Goal: Information Seeking & Learning: Compare options

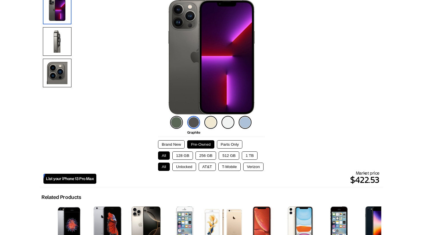
scroll to position [65, 0]
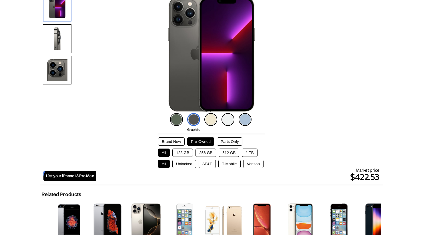
click at [210, 153] on button "512 GB" at bounding box center [229, 152] width 21 height 8
click at [208, 164] on button "AT&T" at bounding box center [207, 164] width 17 height 8
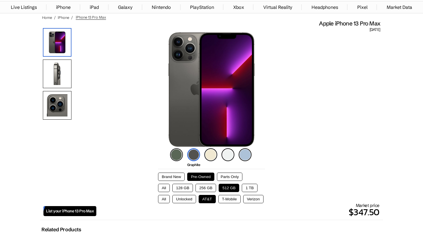
scroll to position [30, 0]
click at [210, 202] on div "Market price $347.50" at bounding box center [237, 210] width 283 height 16
click at [210, 199] on button "T-Mobile" at bounding box center [229, 198] width 22 height 8
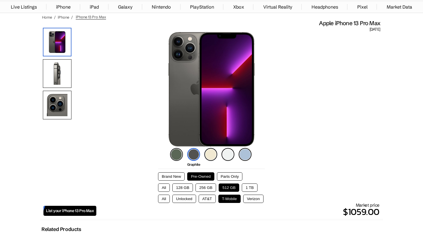
click at [210, 201] on button "Verizon" at bounding box center [253, 198] width 20 height 8
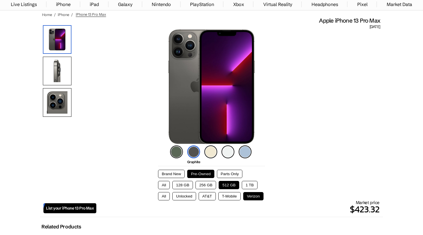
click at [210, 200] on button "T-Mobile" at bounding box center [229, 196] width 22 height 8
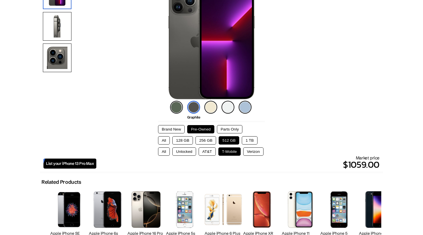
scroll to position [78, 0]
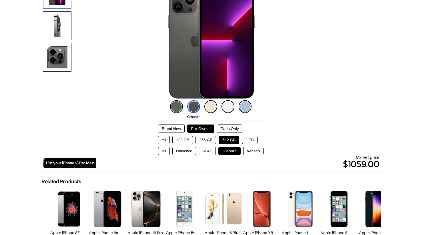
click at [191, 151] on button "Unlocked" at bounding box center [184, 151] width 24 height 8
click at [210, 152] on button "T-Mobile" at bounding box center [229, 151] width 22 height 8
click at [181, 151] on button "Unlocked" at bounding box center [184, 151] width 24 height 8
click at [210, 136] on button "1 TB" at bounding box center [249, 140] width 15 height 8
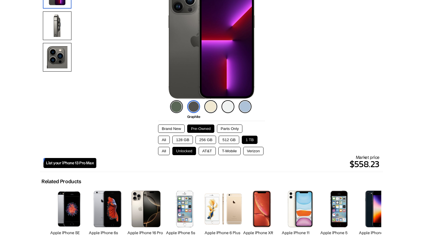
click at [210, 139] on button "512 GB" at bounding box center [229, 140] width 21 height 8
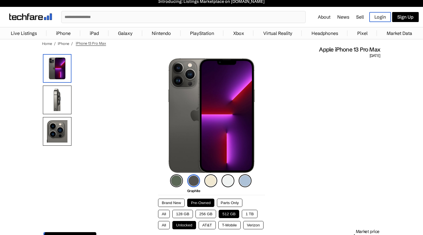
scroll to position [5, 0]
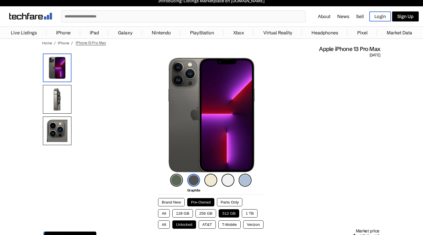
click at [210, 180] on img at bounding box center [245, 180] width 13 height 13
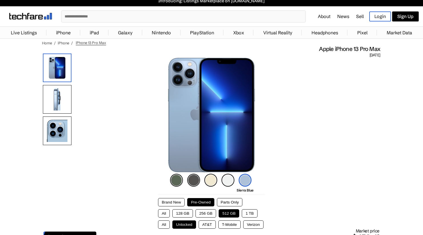
click at [127, 33] on link "Galaxy" at bounding box center [125, 32] width 20 height 11
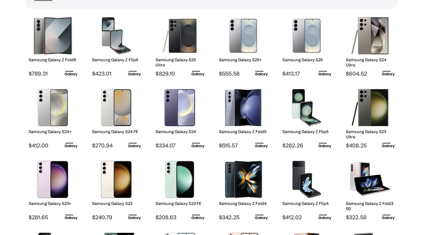
scroll to position [82, 0]
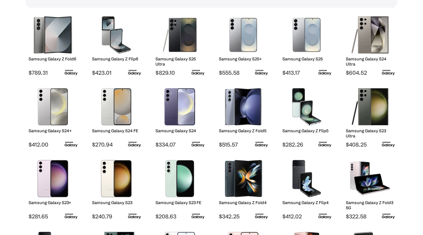
click at [374, 40] on img at bounding box center [370, 34] width 40 height 37
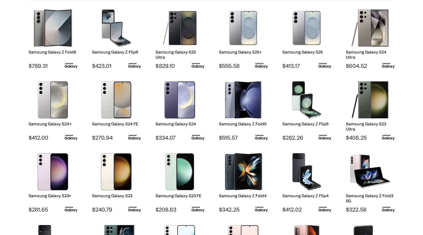
scroll to position [100, 0]
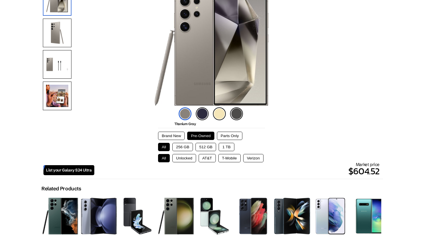
scroll to position [71, 0]
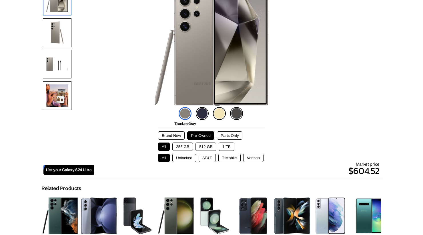
click at [205, 147] on button "512 GB" at bounding box center [206, 146] width 21 height 8
click at [183, 159] on button "Unlocked" at bounding box center [184, 158] width 24 height 8
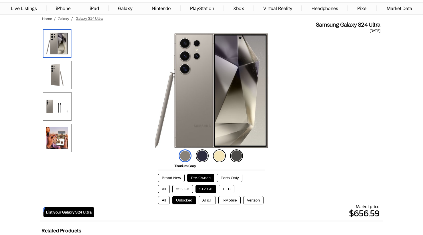
scroll to position [28, 0]
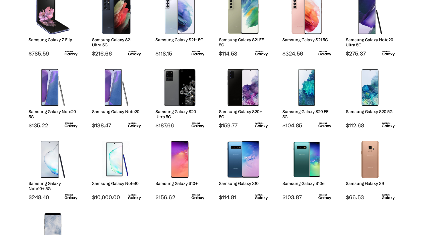
scroll to position [389, 0]
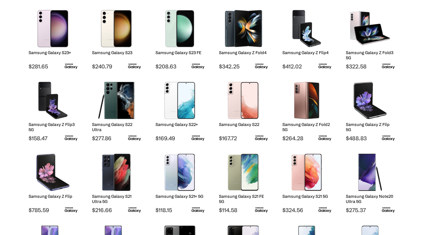
click at [401, 165] on body "Introducing: Listings Marketplace on techfare.com ✕ About News Sell Login Sign …" at bounding box center [211, 203] width 423 height 871
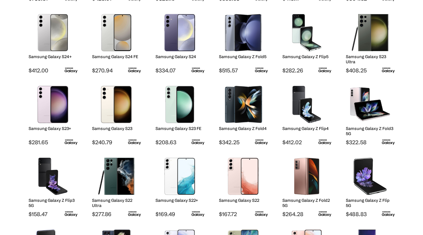
scroll to position [156, 0]
click at [238, 180] on img at bounding box center [243, 176] width 40 height 37
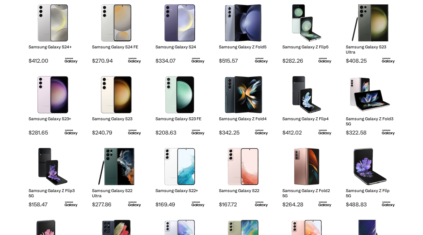
scroll to position [175, 0]
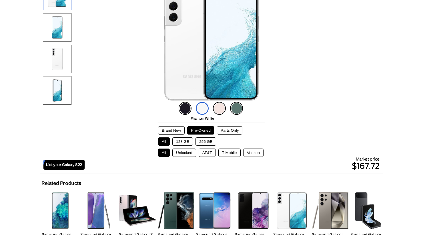
scroll to position [89, 0]
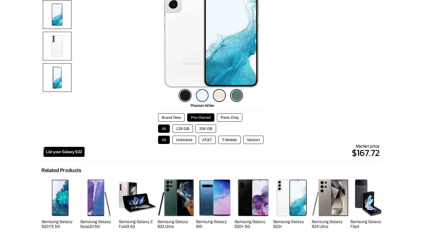
click at [208, 142] on button "AT&T" at bounding box center [207, 140] width 17 height 8
click at [186, 129] on button "128 GB" at bounding box center [182, 128] width 21 height 8
click at [162, 131] on button "All" at bounding box center [164, 128] width 12 height 8
click at [185, 128] on button "128 GB" at bounding box center [182, 128] width 21 height 8
click at [208, 128] on button "256 GB" at bounding box center [206, 128] width 21 height 8
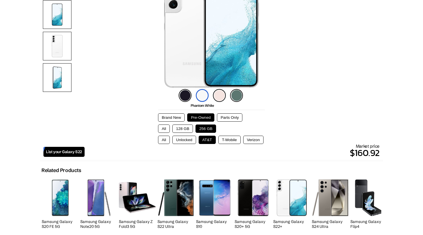
click at [180, 131] on button "128 GB" at bounding box center [182, 128] width 21 height 8
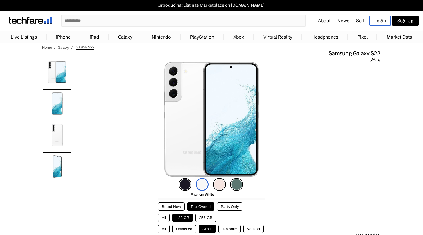
scroll to position [0, 0]
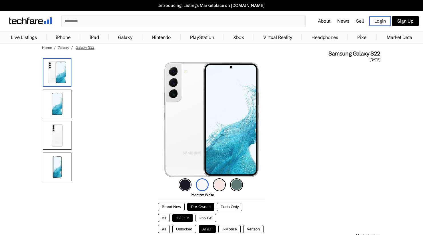
click at [53, 106] on img at bounding box center [57, 103] width 29 height 29
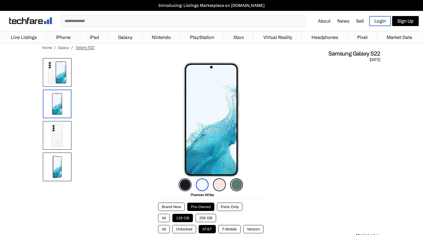
click at [55, 136] on img at bounding box center [57, 135] width 29 height 29
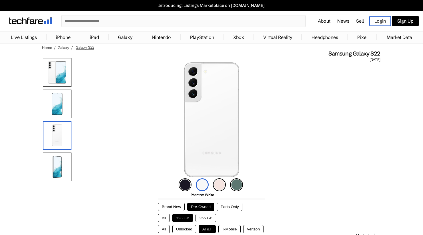
click at [56, 169] on img at bounding box center [57, 166] width 29 height 29
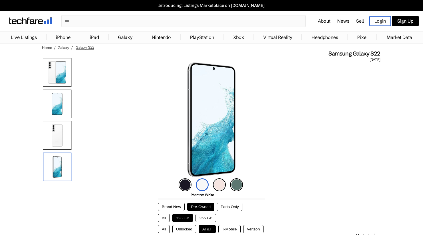
click at [124, 39] on link "Galaxy" at bounding box center [125, 36] width 20 height 11
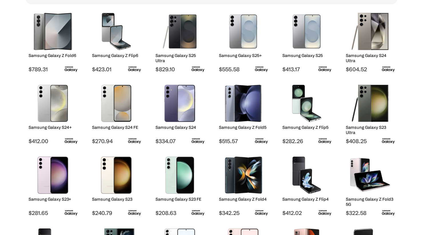
scroll to position [89, 0]
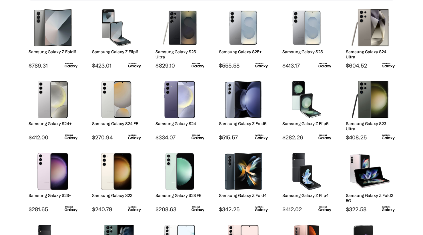
click at [51, 34] on img at bounding box center [53, 27] width 40 height 37
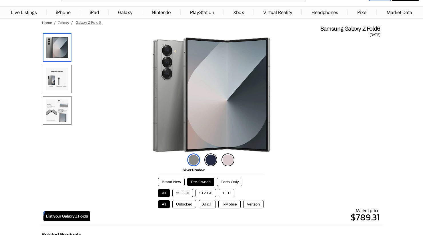
scroll to position [30, 0]
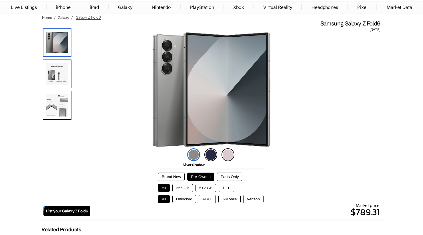
click at [201, 186] on button "512 GB" at bounding box center [206, 188] width 21 height 8
click at [222, 189] on button "1 TB" at bounding box center [226, 188] width 15 height 8
click at [199, 187] on button "512 GB" at bounding box center [206, 188] width 21 height 8
click at [178, 186] on button "256 GB" at bounding box center [182, 188] width 21 height 8
click at [199, 188] on button "512 GB" at bounding box center [206, 188] width 21 height 8
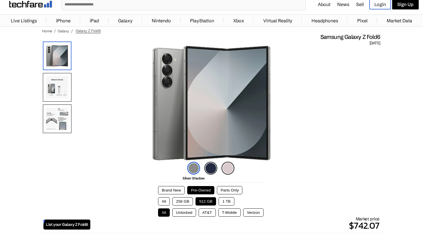
scroll to position [0, 0]
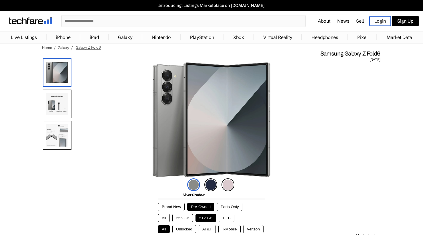
click at [55, 106] on img at bounding box center [57, 103] width 29 height 29
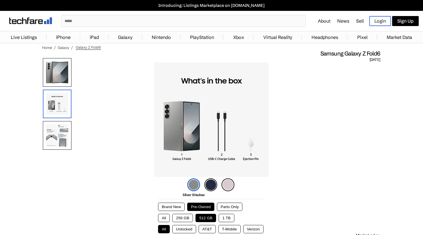
click at [53, 137] on img at bounding box center [57, 135] width 29 height 29
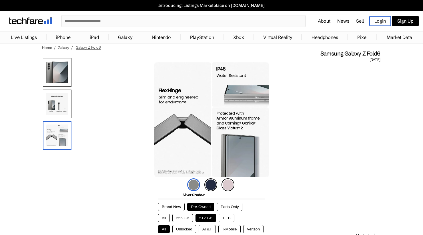
click at [54, 73] on img at bounding box center [57, 72] width 29 height 29
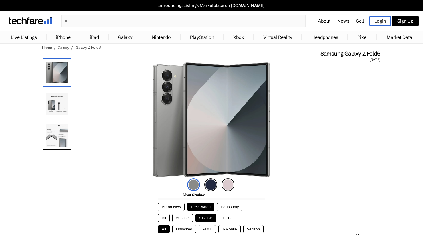
click at [59, 142] on img at bounding box center [57, 135] width 29 height 29
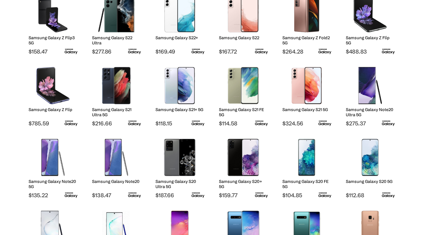
scroll to position [322, 0]
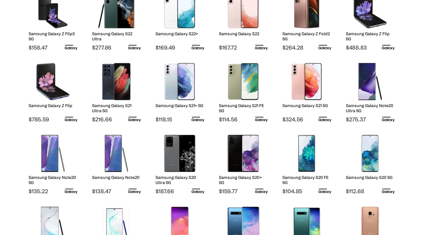
click at [109, 86] on img at bounding box center [116, 81] width 40 height 37
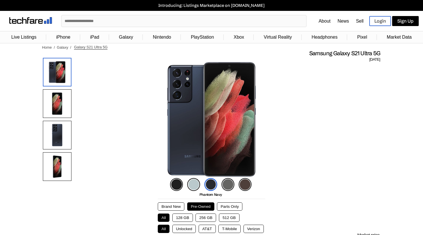
click at [52, 103] on img at bounding box center [57, 103] width 29 height 29
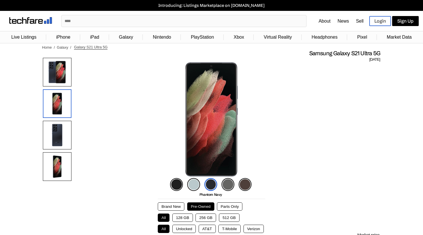
click at [55, 136] on img at bounding box center [57, 135] width 29 height 29
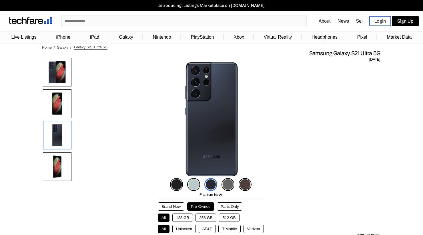
click at [56, 168] on img at bounding box center [57, 166] width 29 height 29
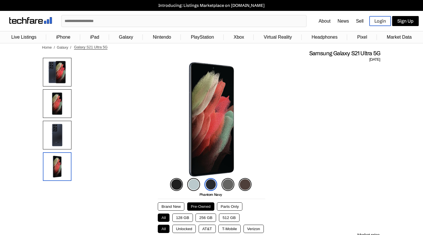
click at [50, 132] on img at bounding box center [57, 135] width 29 height 29
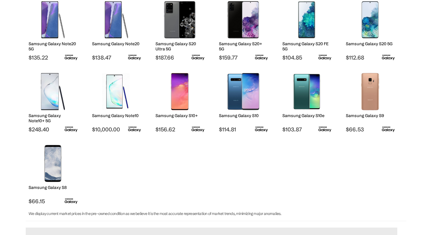
scroll to position [460, 0]
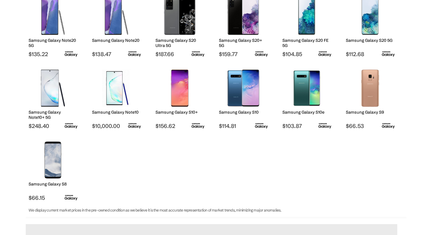
click at [111, 88] on img at bounding box center [116, 87] width 40 height 37
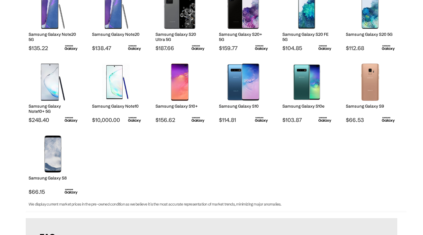
scroll to position [478, 0]
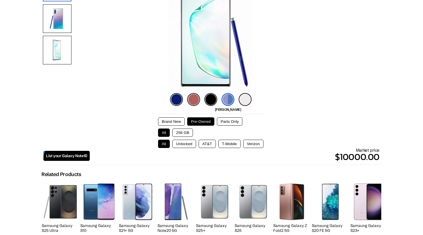
scroll to position [85, 0]
click at [176, 131] on button "256 GB" at bounding box center [182, 132] width 21 height 8
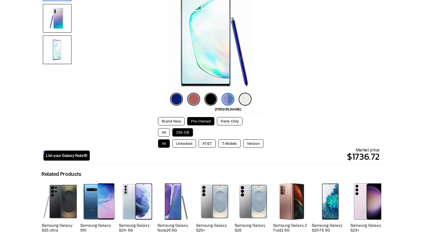
click at [191, 147] on button "Unlocked" at bounding box center [184, 143] width 24 height 8
click at [203, 144] on button "AT&T" at bounding box center [207, 143] width 17 height 8
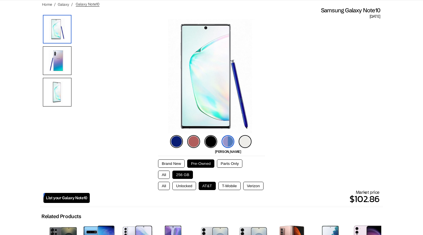
scroll to position [42, 0]
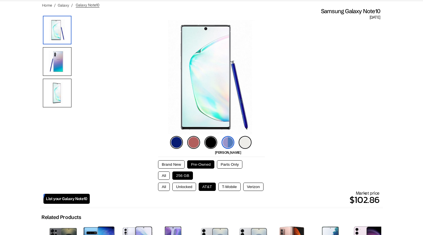
click at [163, 156] on div "Brand New Pre-Owned Parts Only All 256 GB All Unlocked AT&T T-Mobile Verizon" at bounding box center [211, 173] width 107 height 35
click at [53, 68] on img at bounding box center [57, 61] width 29 height 29
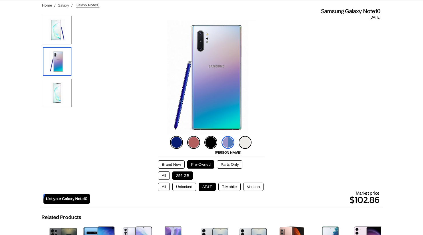
click at [56, 91] on img at bounding box center [57, 93] width 29 height 29
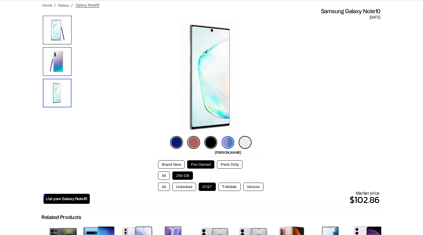
click at [48, 59] on img at bounding box center [57, 61] width 29 height 29
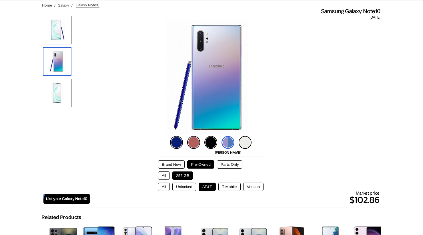
click at [52, 24] on img at bounding box center [57, 30] width 29 height 29
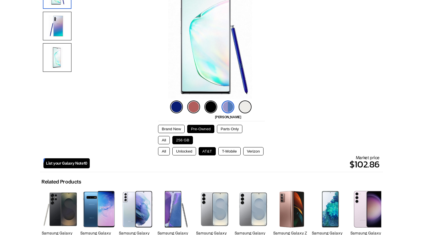
scroll to position [77, 0]
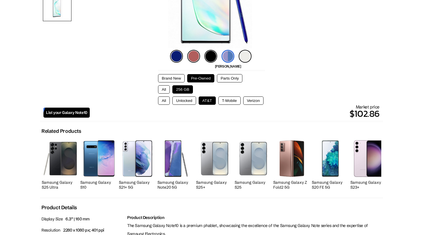
click at [60, 159] on img at bounding box center [60, 158] width 37 height 37
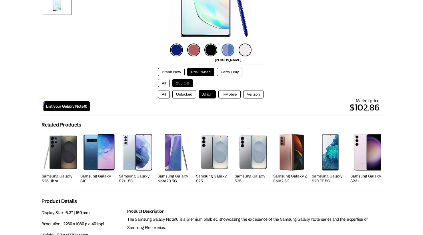
scroll to position [147, 0]
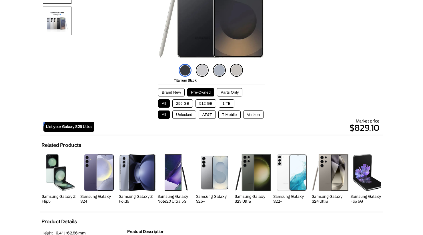
scroll to position [114, 0]
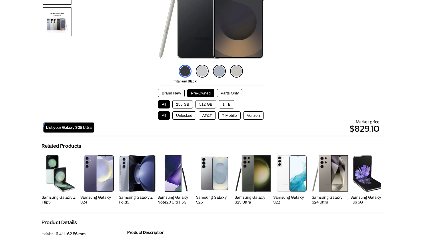
click at [182, 114] on button "Unlocked" at bounding box center [184, 115] width 24 height 8
click at [203, 103] on button "512 GB" at bounding box center [206, 104] width 21 height 8
click at [224, 116] on button "T-Mobile" at bounding box center [229, 115] width 22 height 8
click at [160, 119] on button "All" at bounding box center [164, 115] width 12 height 8
click at [181, 117] on button "Unlocked" at bounding box center [184, 115] width 24 height 8
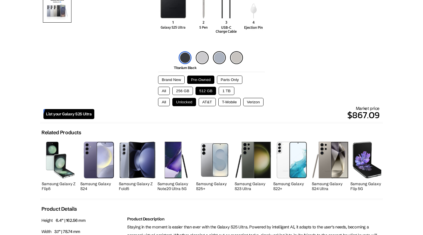
scroll to position [0, 0]
